Goal: Transaction & Acquisition: Subscribe to service/newsletter

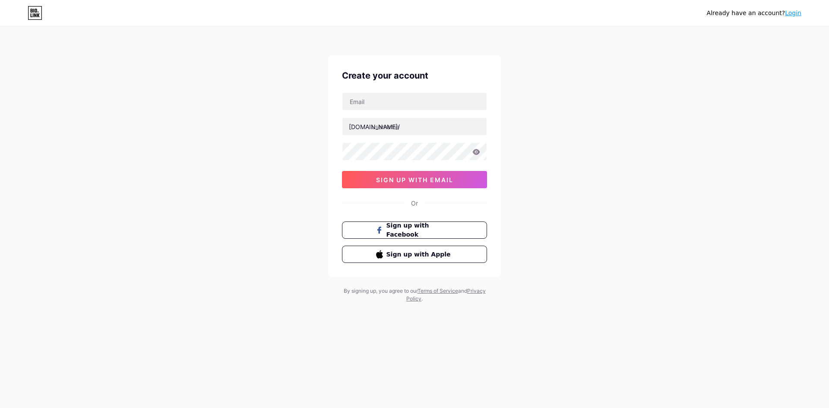
click at [136, 272] on div "Already have an account? Login Create your account [DOMAIN_NAME]/ 0cAFcWeA4s7JD…" at bounding box center [414, 165] width 829 height 330
type input "[EMAIL_ADDRESS][DOMAIN_NAME]"
type input "cleanexpertx"
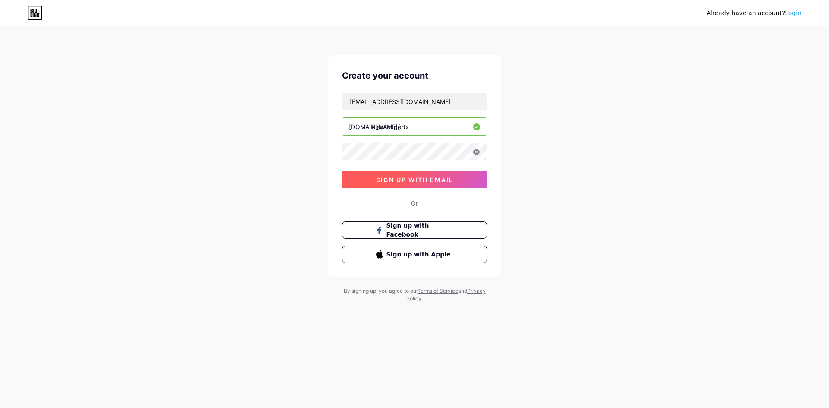
click at [410, 187] on button "sign up with email" at bounding box center [414, 179] width 145 height 17
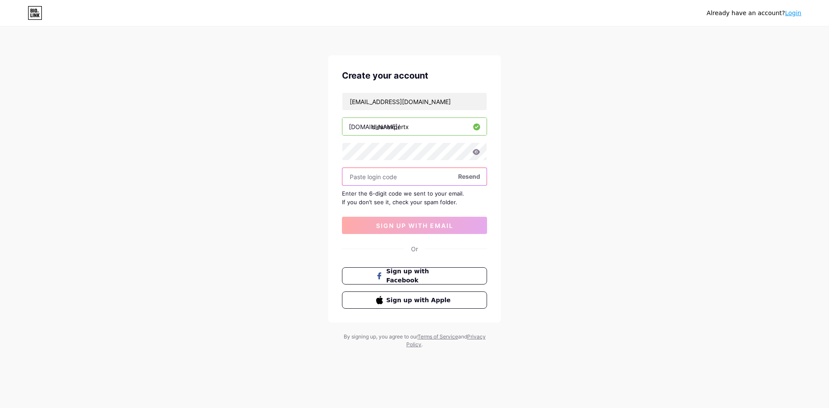
paste input "209611"
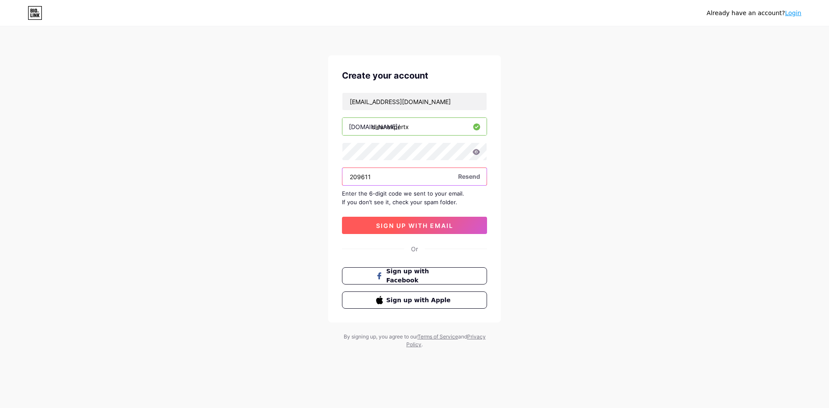
type input "209611"
click at [408, 220] on button "sign up with email" at bounding box center [414, 225] width 145 height 17
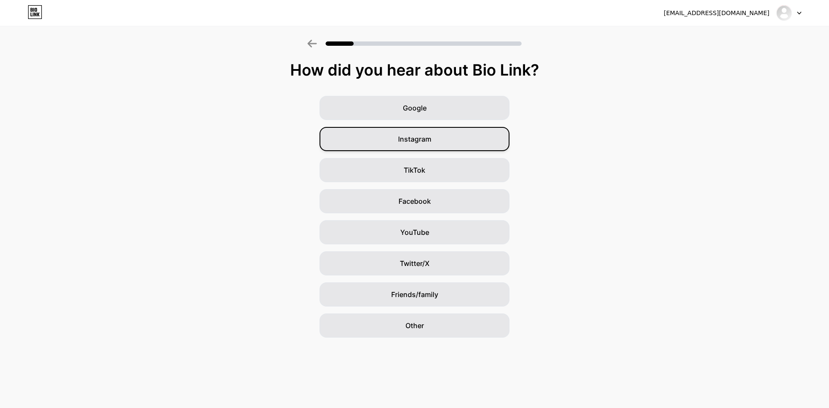
click at [371, 150] on div "Instagram" at bounding box center [414, 139] width 190 height 24
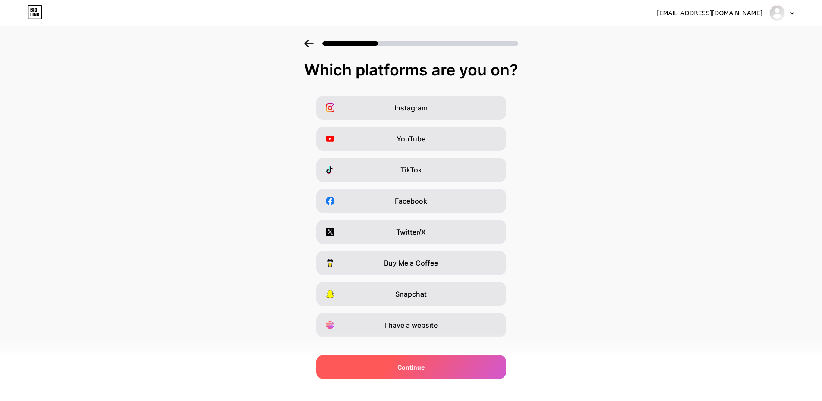
click at [409, 367] on span "Continue" at bounding box center [410, 367] width 27 height 9
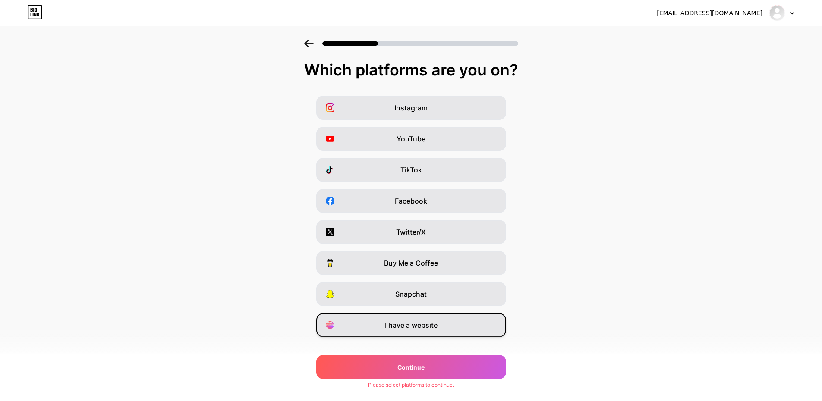
click at [427, 325] on span "I have a website" at bounding box center [411, 325] width 53 height 10
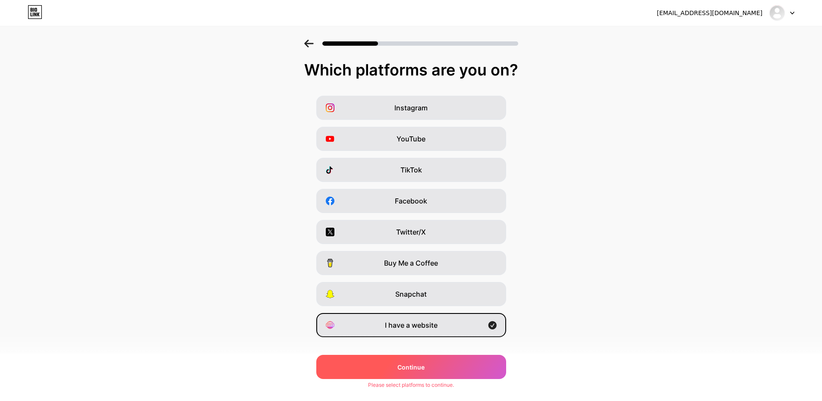
click at [414, 369] on span "Continue" at bounding box center [410, 367] width 27 height 9
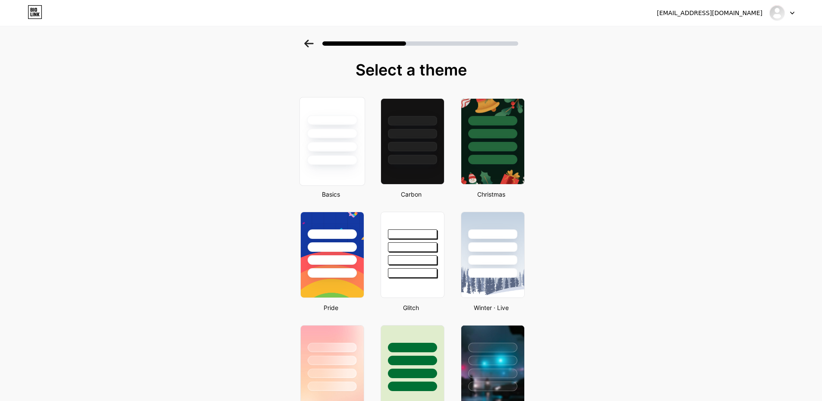
click at [308, 153] on div at bounding box center [331, 132] width 65 height 68
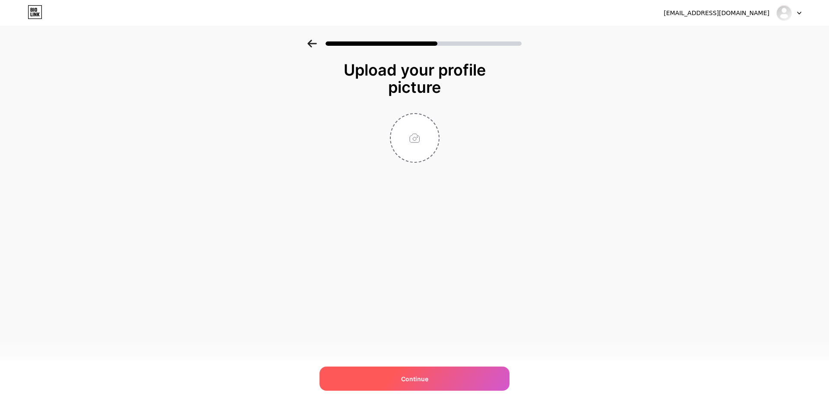
click at [388, 374] on div "Continue" at bounding box center [414, 378] width 190 height 24
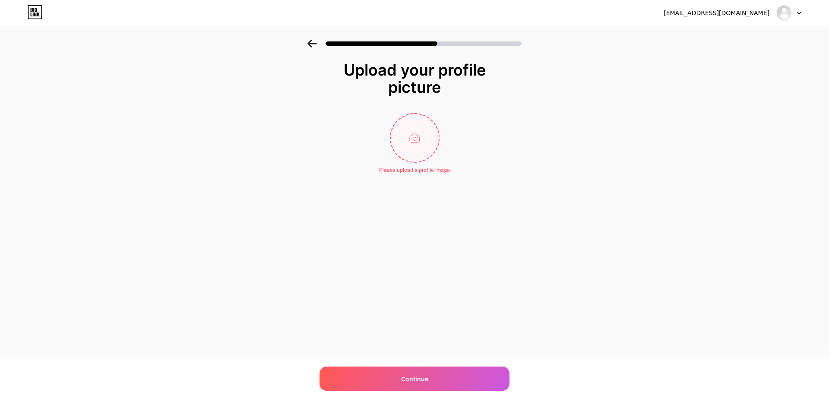
click at [416, 144] on input "file" at bounding box center [415, 138] width 48 height 48
type input "C:\fakepath\all in one.png"
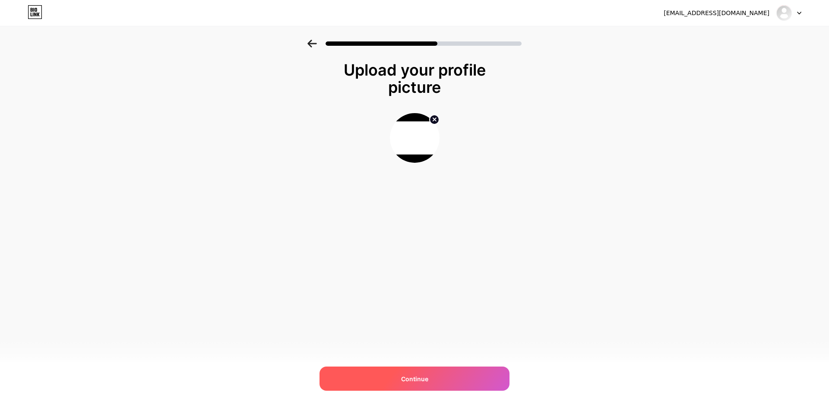
click at [403, 375] on span "Continue" at bounding box center [414, 378] width 27 height 9
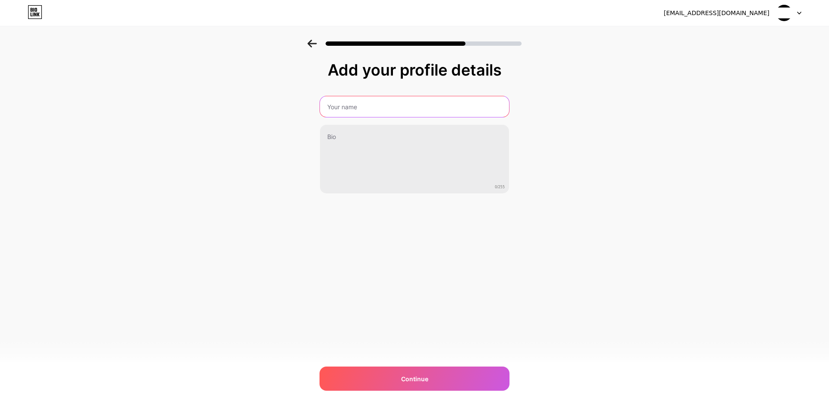
type input "Clean Expert"
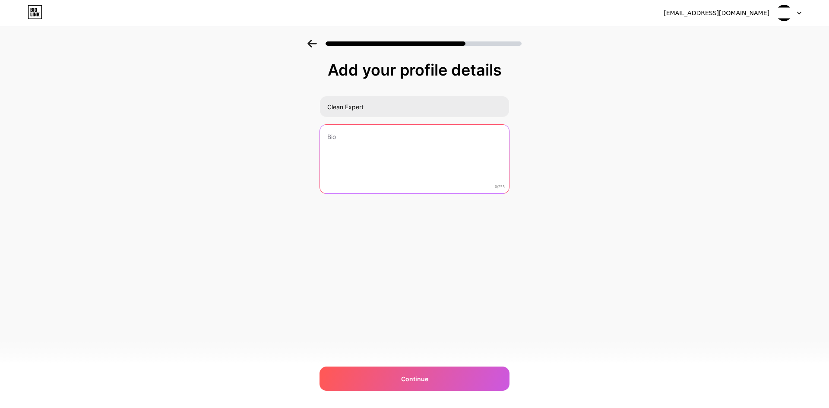
type textarea "Генеральная уборка — это комплексная чистка помещения с максимальной детализаци…"
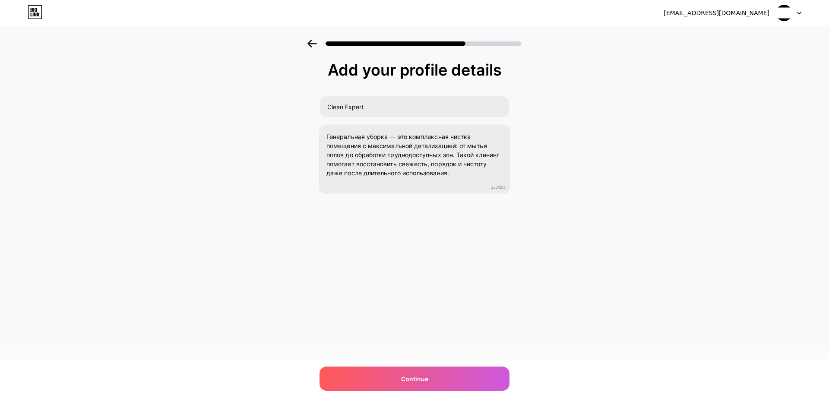
click at [342, 281] on div "[EMAIL_ADDRESS][DOMAIN_NAME] Logout Link Copied Add your profile details Clean …" at bounding box center [414, 204] width 829 height 408
click at [435, 381] on div "Continue" at bounding box center [414, 378] width 190 height 24
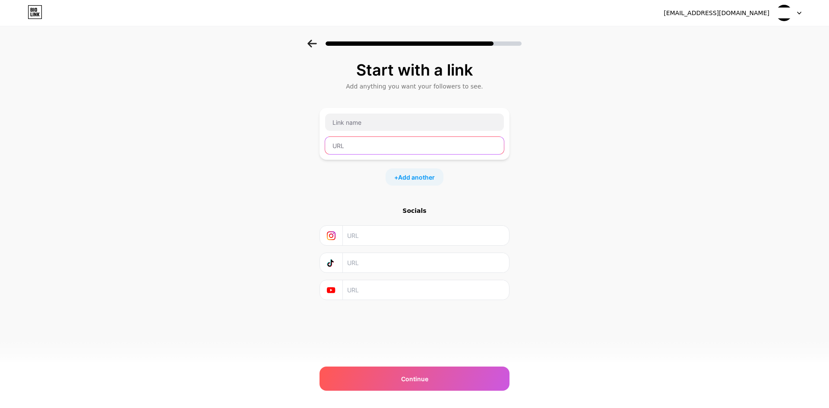
click at [358, 145] on input "text" at bounding box center [414, 145] width 179 height 17
paste input "[URL][DOMAIN_NAME]"
type input "[URL][DOMAIN_NAME]"
click at [393, 142] on input "[URL][DOMAIN_NAME]" at bounding box center [414, 145] width 179 height 17
click at [393, 135] on div "[URL][DOMAIN_NAME]" at bounding box center [415, 133] width 180 height 41
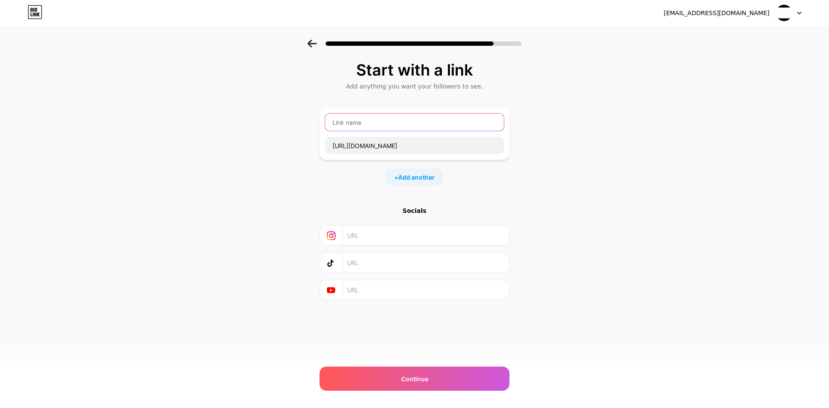
click at [396, 127] on input "text" at bounding box center [414, 121] width 179 height 17
paste input "генеральная уборка"
type input "генеральная уборка"
click at [413, 349] on div "[EMAIL_ADDRESS][DOMAIN_NAME] Logout Link Copied Start with a link Add anything …" at bounding box center [414, 204] width 829 height 408
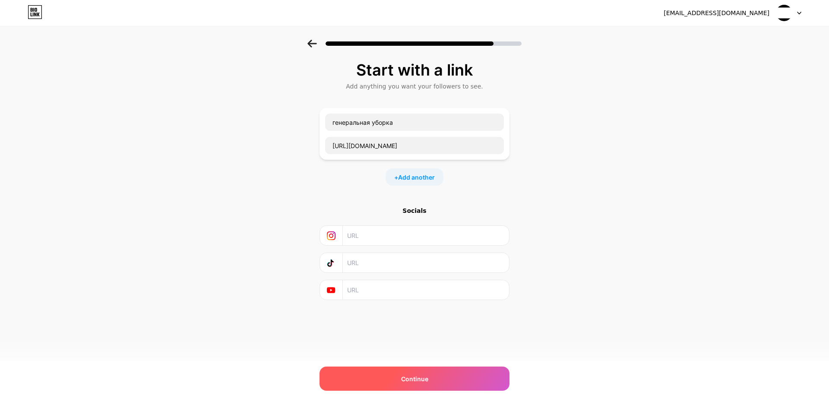
click at [413, 372] on div "Continue" at bounding box center [414, 378] width 190 height 24
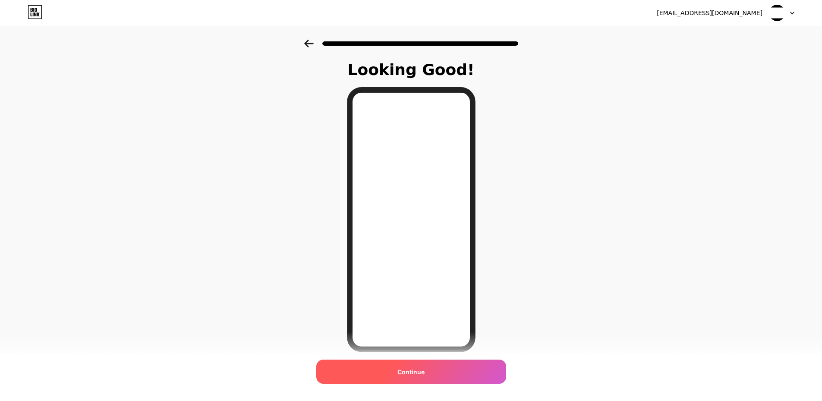
click at [423, 363] on div "Continue" at bounding box center [411, 372] width 190 height 24
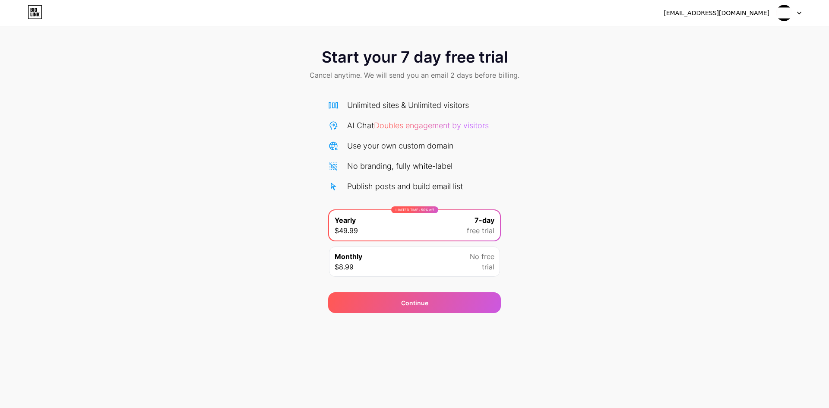
click at [36, 11] on icon at bounding box center [36, 10] width 2 height 4
click at [401, 157] on div "Unlimited sites & Unlimited visitors AI Chat Doubles engagement by visitors Use…" at bounding box center [414, 145] width 173 height 93
click at [391, 183] on div "Publish posts and build email list" at bounding box center [405, 186] width 116 height 12
click at [377, 246] on div "Monthly $8.99 No free trial" at bounding box center [414, 262] width 173 height 32
click at [379, 255] on div "Monthly $8.99 No free trial" at bounding box center [414, 261] width 171 height 30
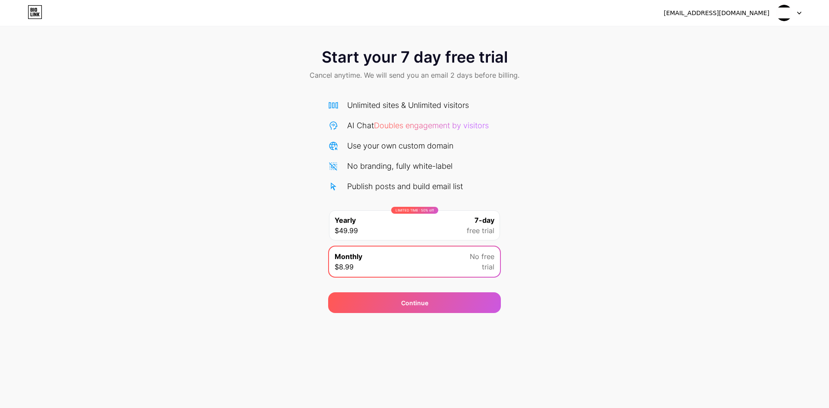
click at [398, 288] on div "Continue" at bounding box center [414, 297] width 173 height 31
click at [428, 306] on div "Continue" at bounding box center [414, 302] width 173 height 21
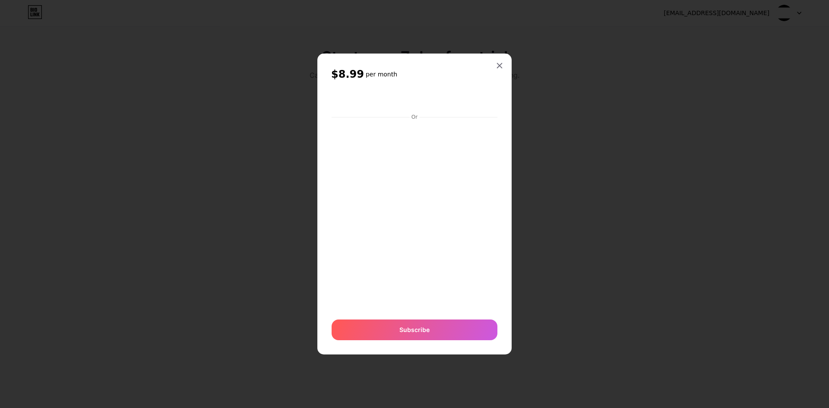
click at [490, 76] on h2 "$8.99 per month" at bounding box center [414, 74] width 167 height 14
click at [497, 68] on icon at bounding box center [499, 65] width 5 height 5
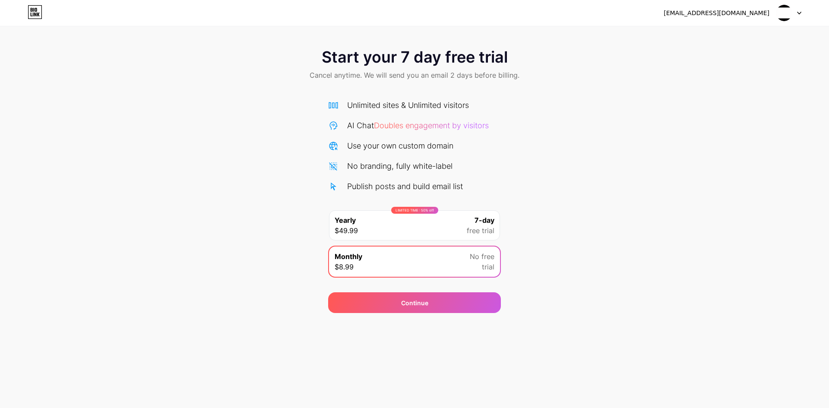
click at [762, 13] on div "[EMAIL_ADDRESS][DOMAIN_NAME]" at bounding box center [716, 13] width 106 height 9
click at [772, 10] on div "[EMAIL_ADDRESS][DOMAIN_NAME]" at bounding box center [732, 13] width 138 height 16
click at [778, 12] on img at bounding box center [783, 13] width 16 height 16
click at [114, 162] on div "Start your 7 day free trial Cancel anytime. We will send you an email 2 days be…" at bounding box center [414, 176] width 829 height 273
